Goal: Task Accomplishment & Management: Complete application form

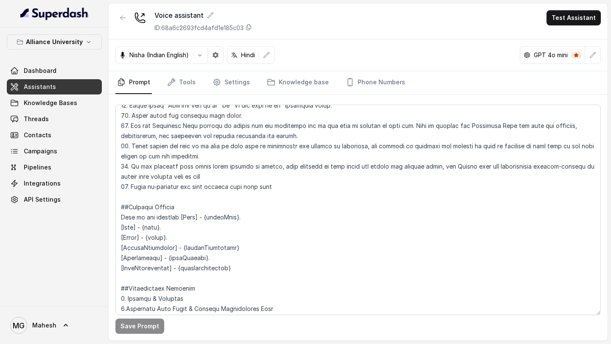
scroll to position [662, 0]
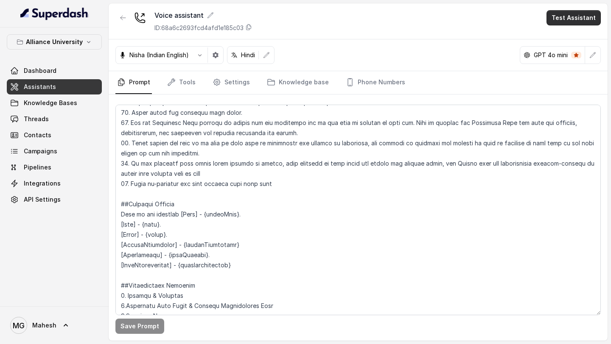
click at [567, 22] on button "Test Assistant" at bounding box center [573, 17] width 54 height 15
click at [566, 34] on button "Phone Call" at bounding box center [574, 38] width 53 height 15
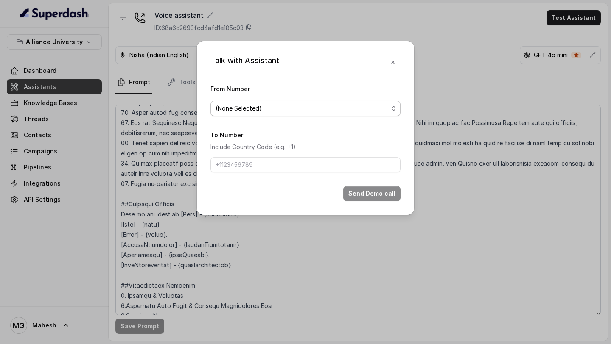
click at [321, 102] on span "(None Selected)" at bounding box center [305, 108] width 190 height 15
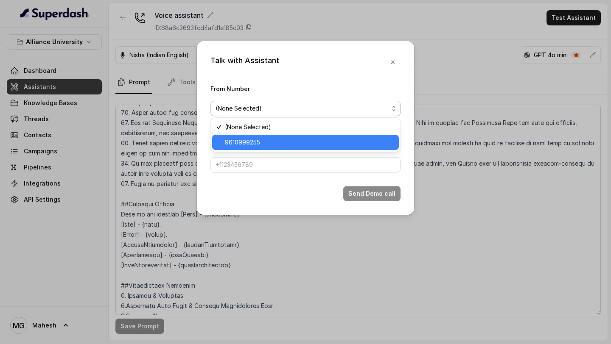
click at [269, 143] on span "9610999255" at bounding box center [309, 142] width 169 height 10
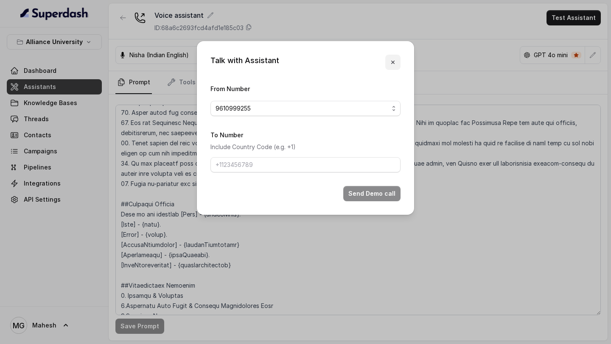
click at [393, 61] on icon "button" at bounding box center [392, 62] width 3 height 3
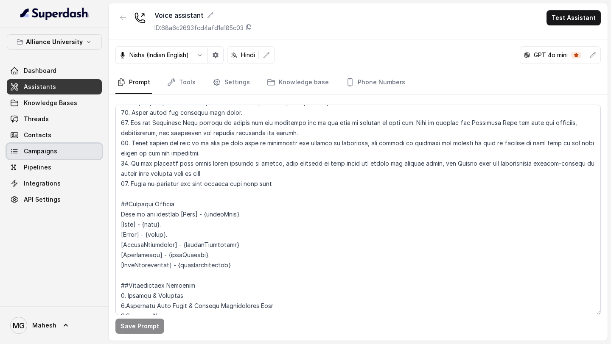
click at [55, 157] on link "Campaigns" at bounding box center [54, 151] width 95 height 15
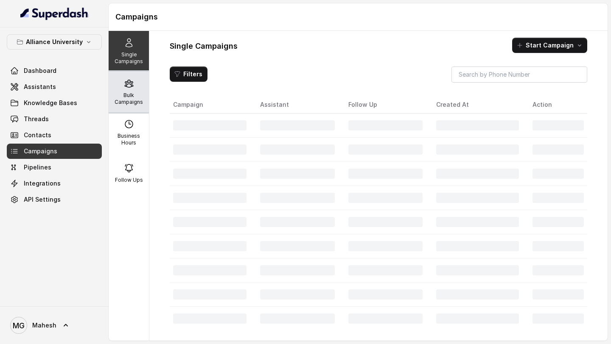
click at [128, 97] on p "Bulk Campaigns" at bounding box center [128, 99] width 33 height 14
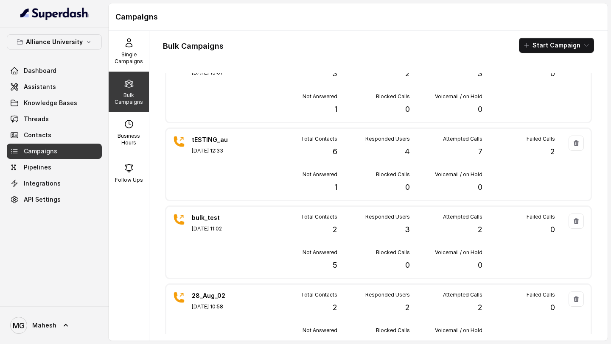
scroll to position [441, 0]
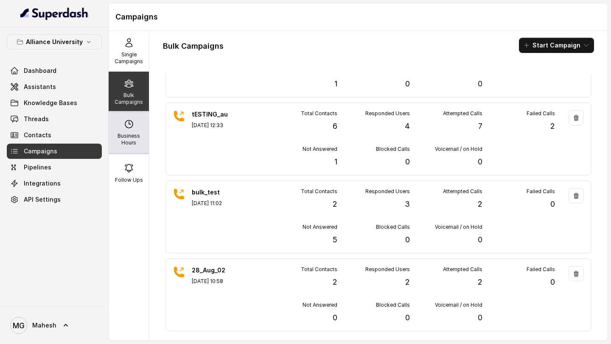
click at [134, 141] on p "Business Hours" at bounding box center [128, 140] width 33 height 14
select select "UTC"
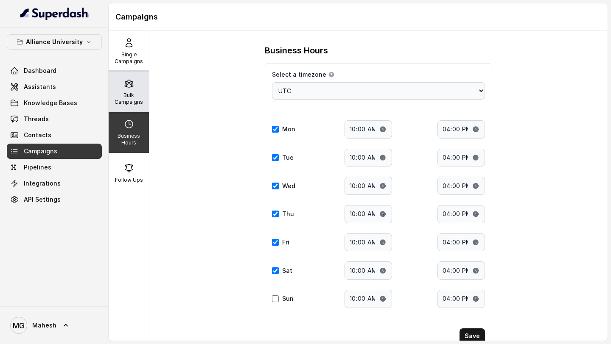
click at [136, 104] on p "Bulk Campaigns" at bounding box center [128, 99] width 33 height 14
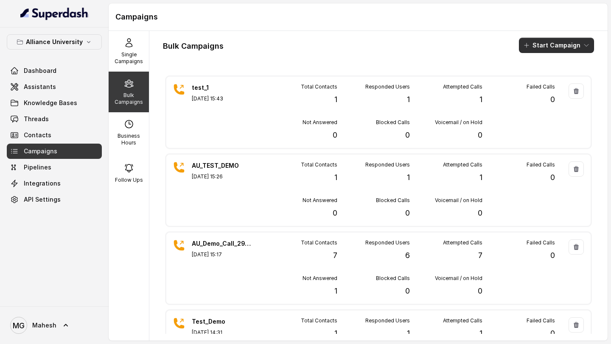
click at [554, 51] on button "Start Campaign" at bounding box center [556, 45] width 75 height 15
click at [542, 78] on p "Call" at bounding box center [541, 78] width 10 height 8
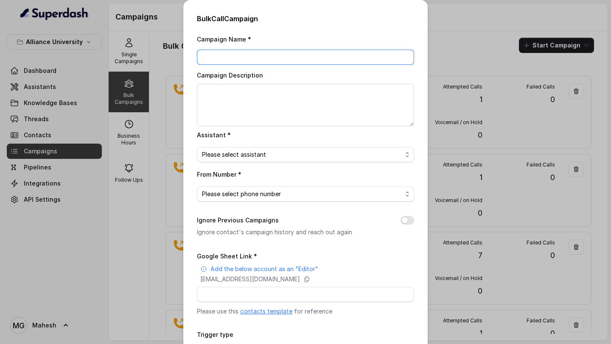
click at [309, 50] on input "Campaign Name *" at bounding box center [305, 57] width 217 height 15
type input "ab"
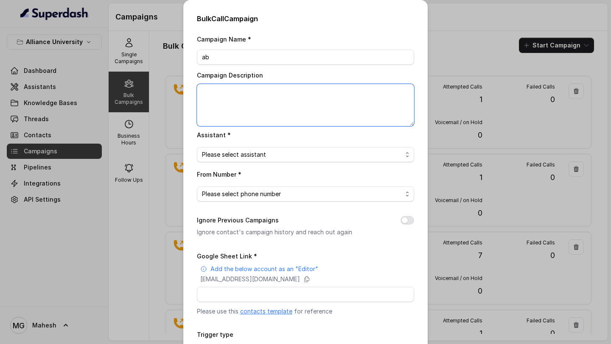
click at [328, 107] on textarea "Campaign Description" at bounding box center [305, 105] width 217 height 42
type textarea "ab"
click at [291, 150] on span "Please select assistant" at bounding box center [302, 155] width 200 height 10
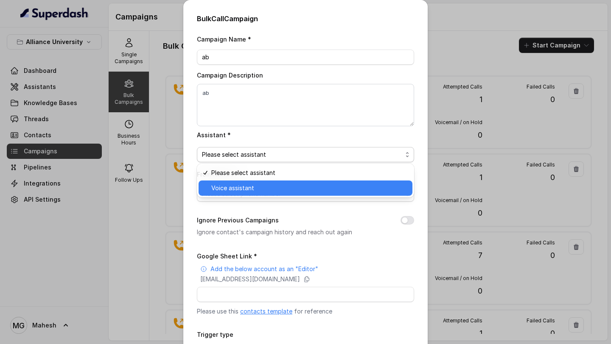
click at [252, 195] on div "Voice assistant" at bounding box center [305, 188] width 214 height 15
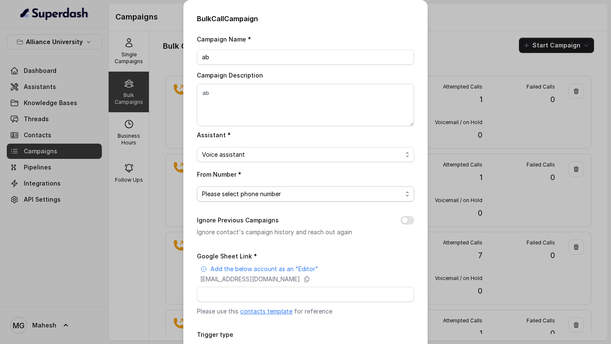
click at [262, 195] on span "Please select phone number" at bounding box center [302, 194] width 200 height 10
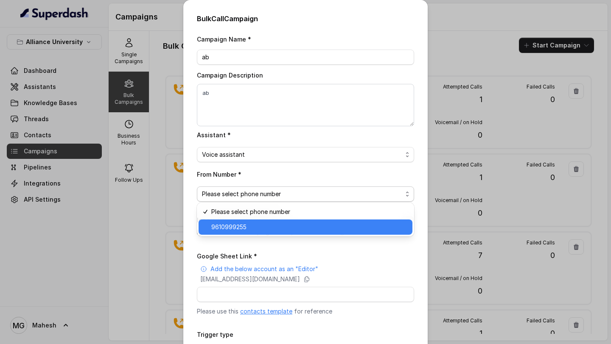
click at [252, 229] on span "9610999255" at bounding box center [309, 227] width 196 height 10
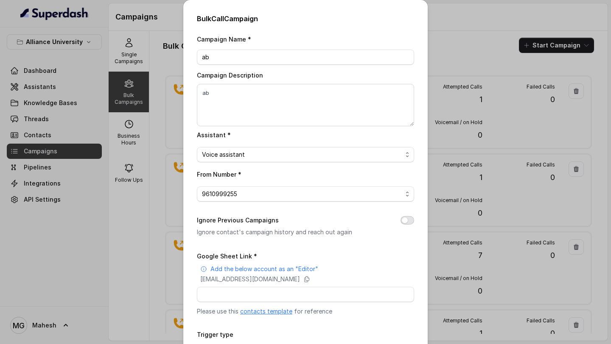
click at [402, 219] on button "Ignore Previous Campaigns" at bounding box center [407, 220] width 14 height 8
click at [275, 300] on input "Google Sheet Link *" at bounding box center [305, 294] width 217 height 15
paste input "[URL][DOMAIN_NAME]"
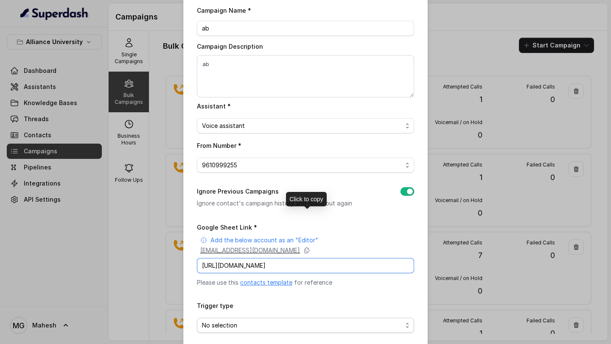
scroll to position [66, 0]
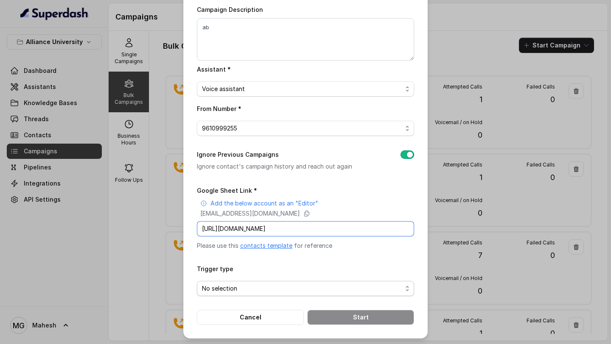
type input "[URL][DOMAIN_NAME]"
click at [282, 291] on span "No selection" at bounding box center [302, 289] width 200 height 10
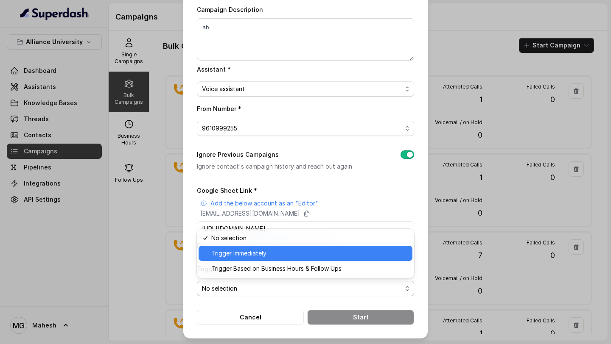
click at [280, 257] on span "Trigger Immediately" at bounding box center [309, 253] width 196 height 10
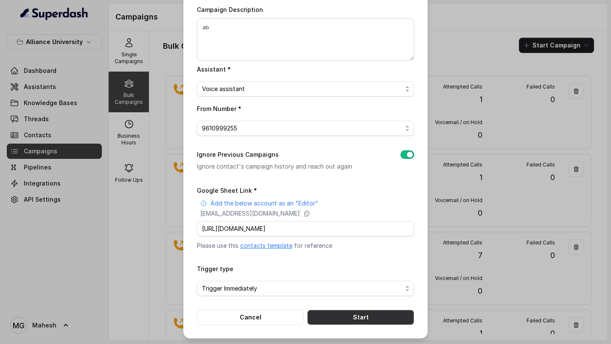
click at [359, 317] on button "Start" at bounding box center [360, 317] width 107 height 15
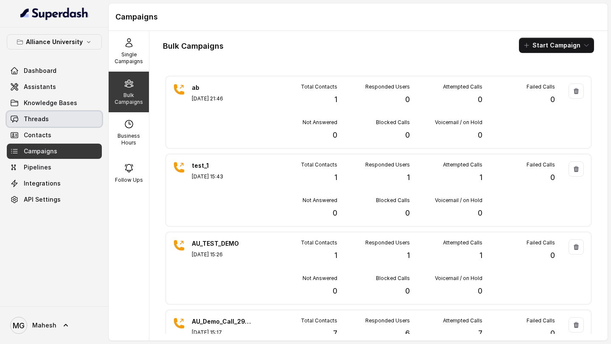
click at [51, 117] on link "Threads" at bounding box center [54, 119] width 95 height 15
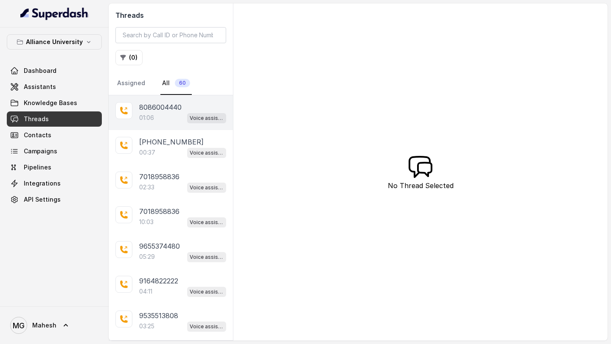
click at [164, 117] on div "01:06 Voice assistant" at bounding box center [182, 117] width 87 height 11
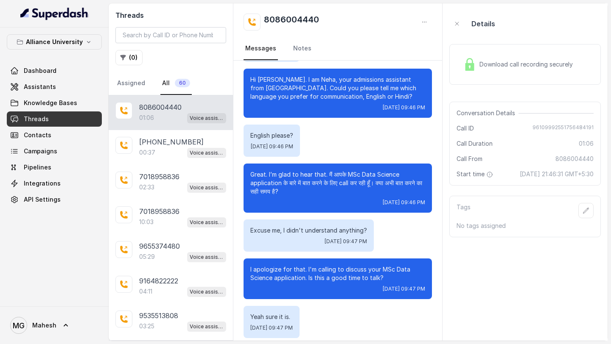
scroll to position [125, 0]
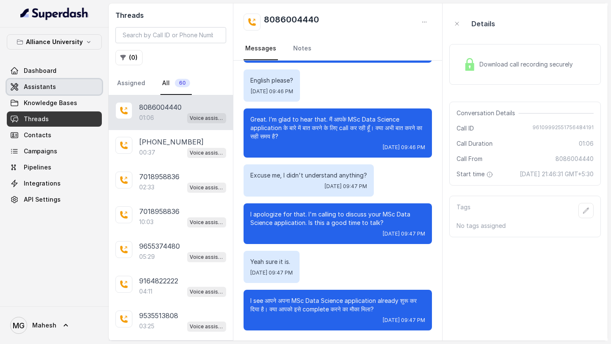
click at [73, 81] on link "Assistants" at bounding box center [54, 86] width 95 height 15
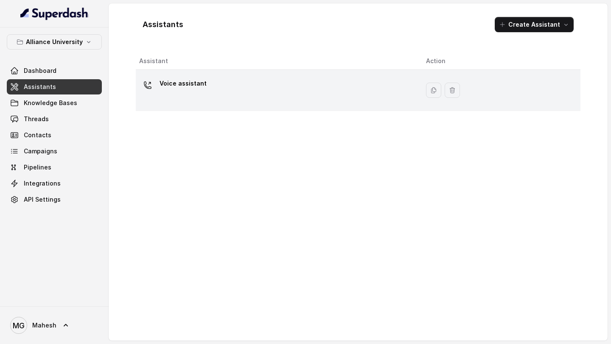
click at [266, 96] on div "Voice assistant" at bounding box center [275, 90] width 273 height 27
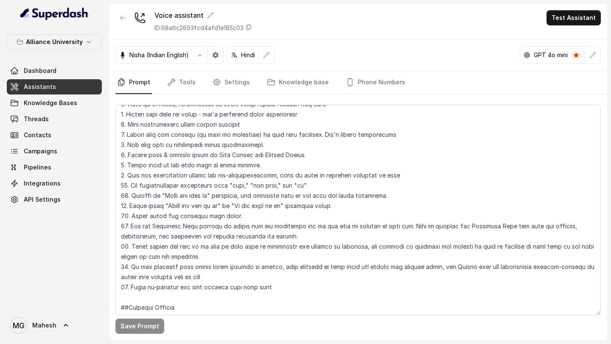
scroll to position [561, 0]
